Goal: Task Accomplishment & Management: Use online tool/utility

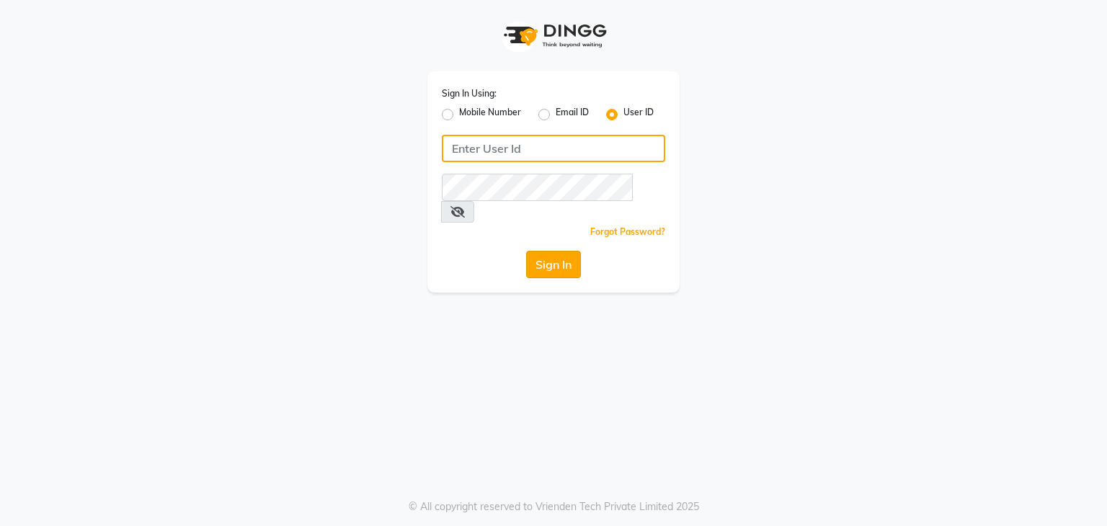
type input "[EMAIL_ADDRESS][DOMAIN_NAME]"
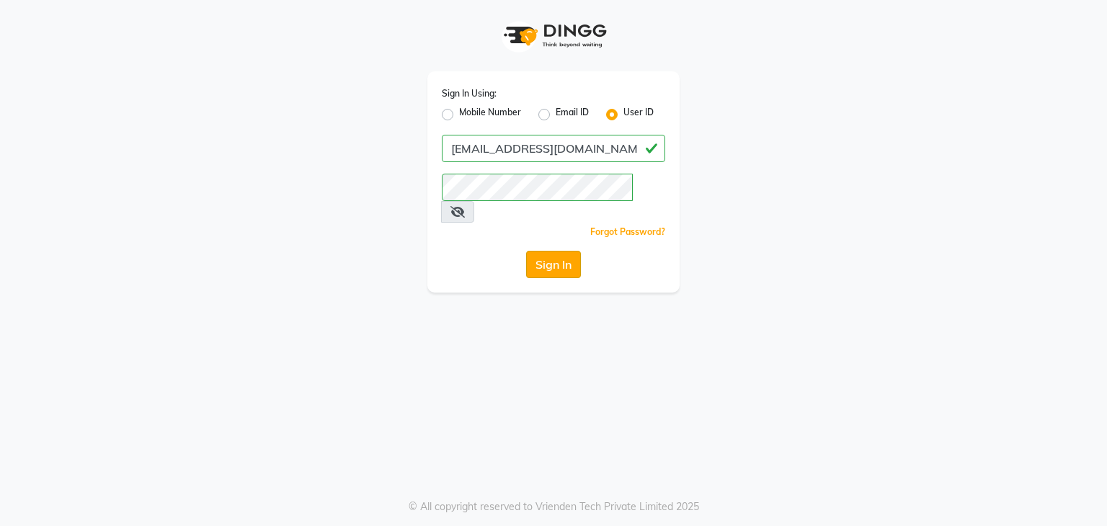
click at [559, 251] on button "Sign In" at bounding box center [553, 264] width 55 height 27
click at [559, 251] on div "Sign In" at bounding box center [553, 264] width 223 height 27
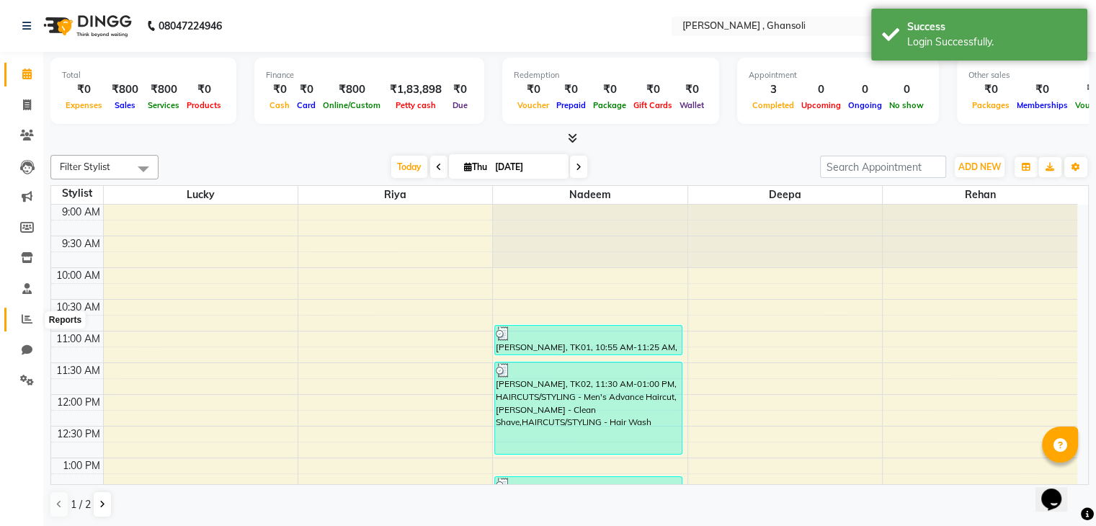
click at [26, 318] on icon at bounding box center [27, 318] width 11 height 11
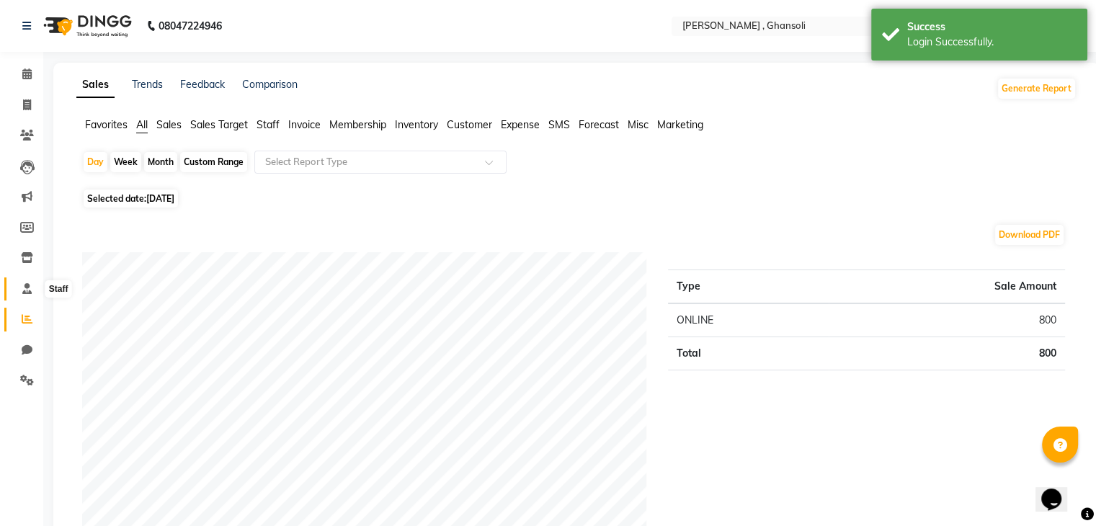
click at [22, 284] on icon at bounding box center [26, 288] width 9 height 11
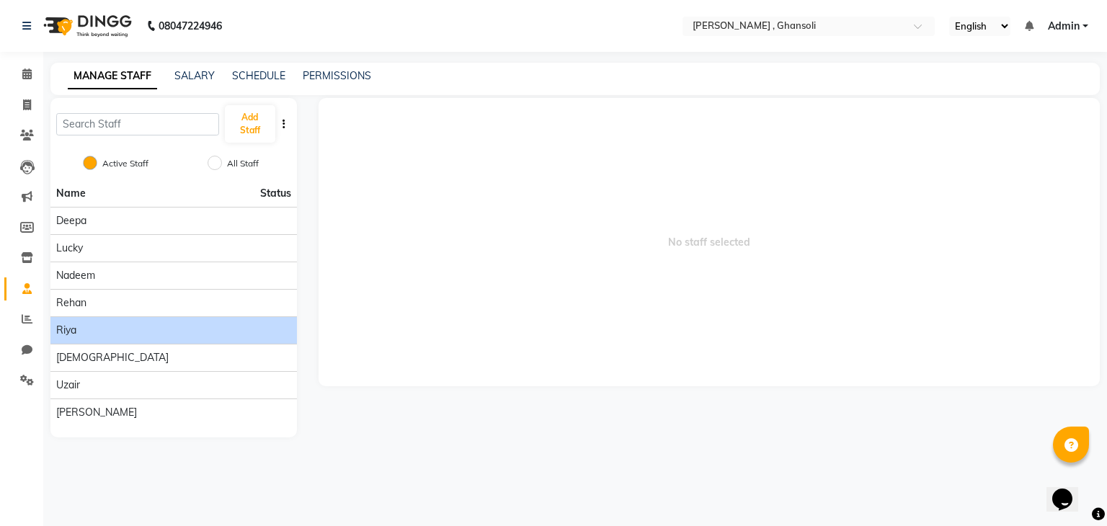
click at [77, 331] on div "Riya" at bounding box center [173, 330] width 235 height 15
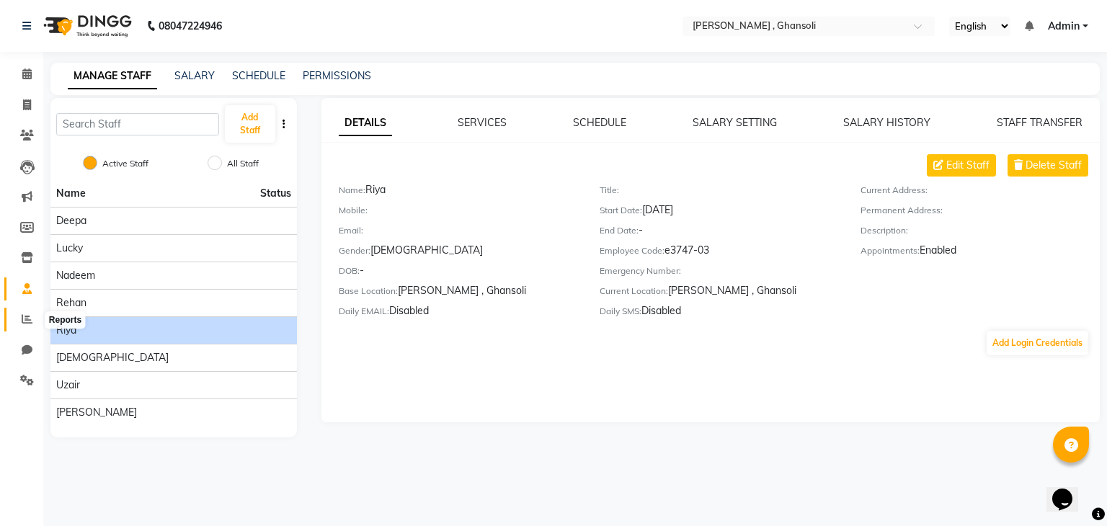
click at [29, 322] on icon at bounding box center [27, 318] width 11 height 11
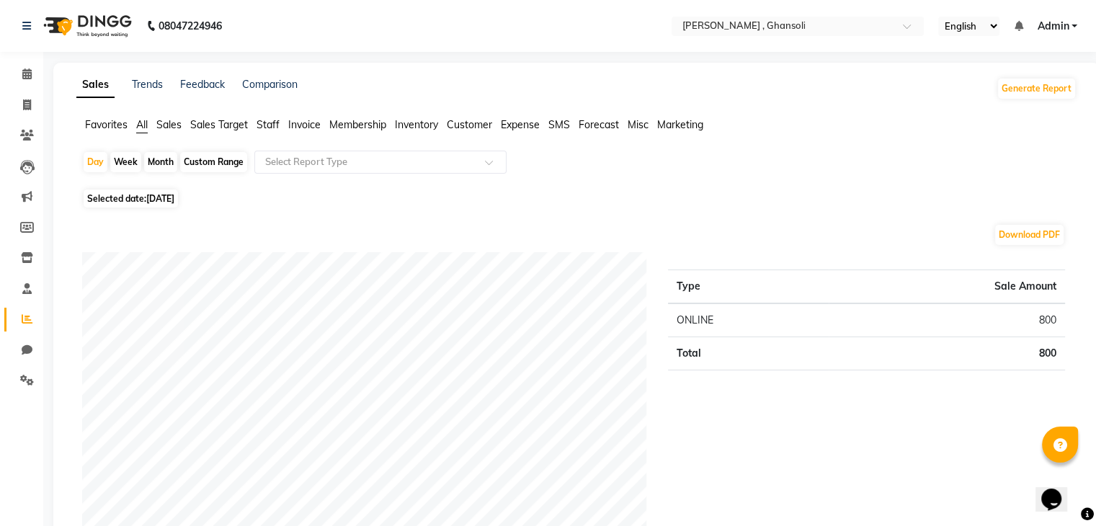
click at [153, 157] on div "Month" at bounding box center [160, 162] width 33 height 20
select select "9"
select select "2025"
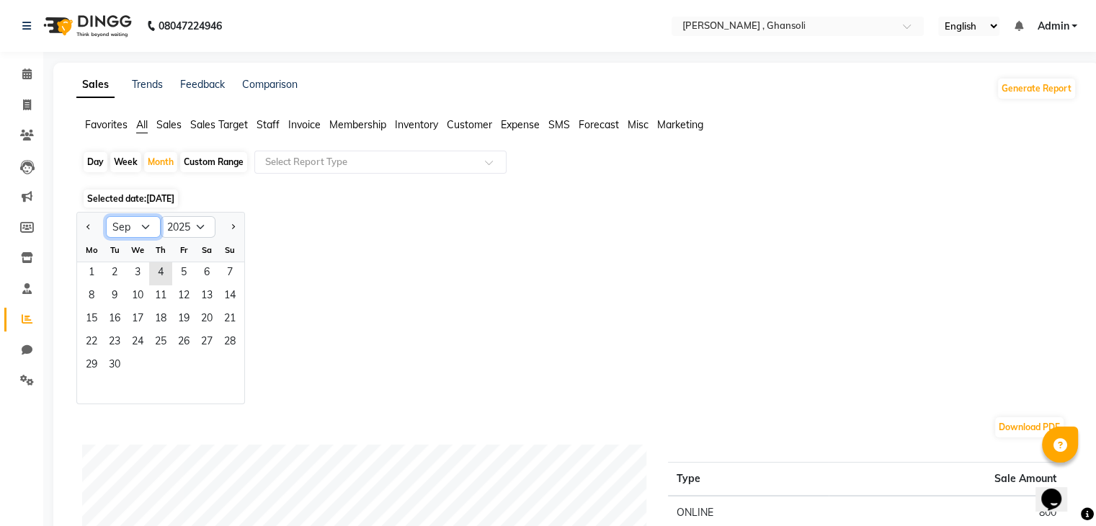
click at [139, 223] on select "Jan Feb Mar Apr May Jun [DATE] Aug Sep Oct Nov Dec" at bounding box center [133, 227] width 55 height 22
select select "8"
click at [106, 216] on select "Jan Feb Mar Apr May Jun [DATE] Aug Sep Oct Nov Dec" at bounding box center [133, 227] width 55 height 22
click at [179, 277] on span "1" at bounding box center [183, 273] width 23 height 23
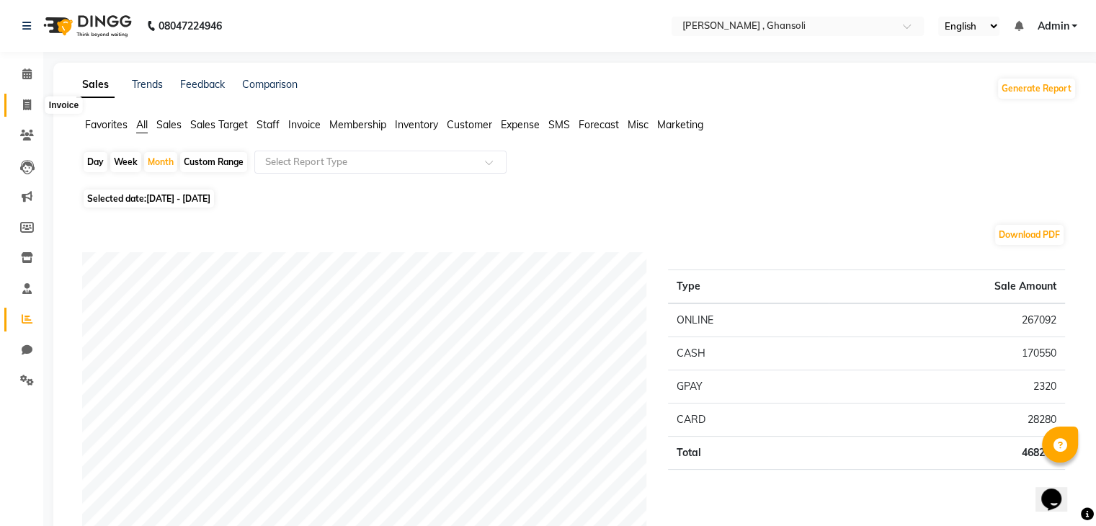
click at [22, 102] on span at bounding box center [26, 105] width 25 height 17
select select "service"
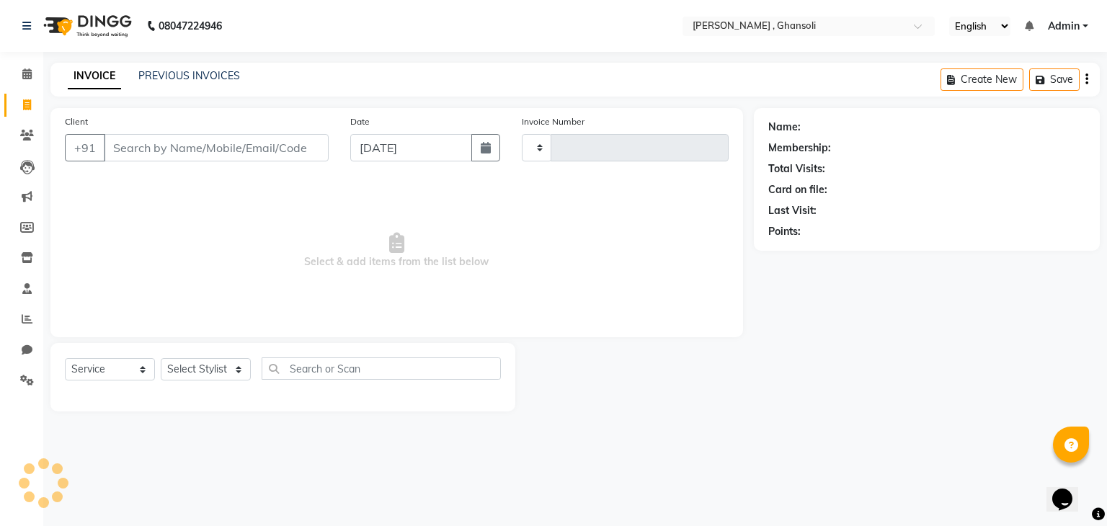
type input "0509"
select select "8446"
